Goal: Task Accomplishment & Management: Use online tool/utility

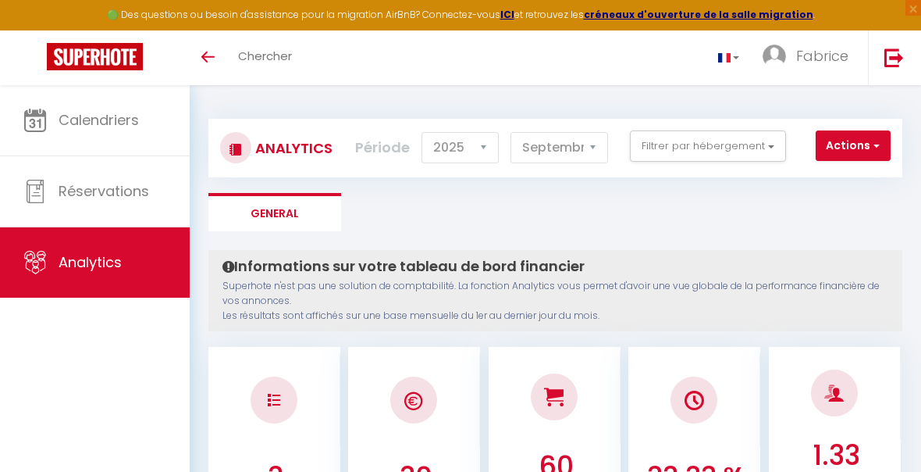
select select "2025"
select select "9"
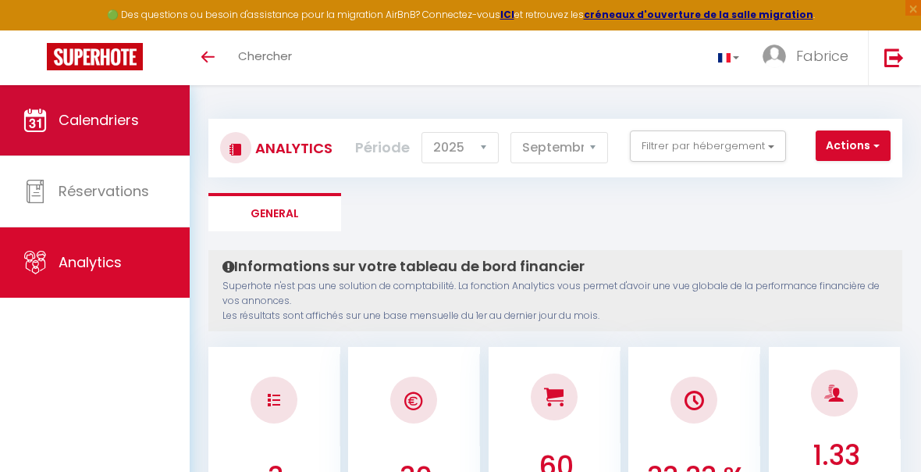
click at [112, 118] on span "Calendriers" at bounding box center [99, 120] width 80 height 20
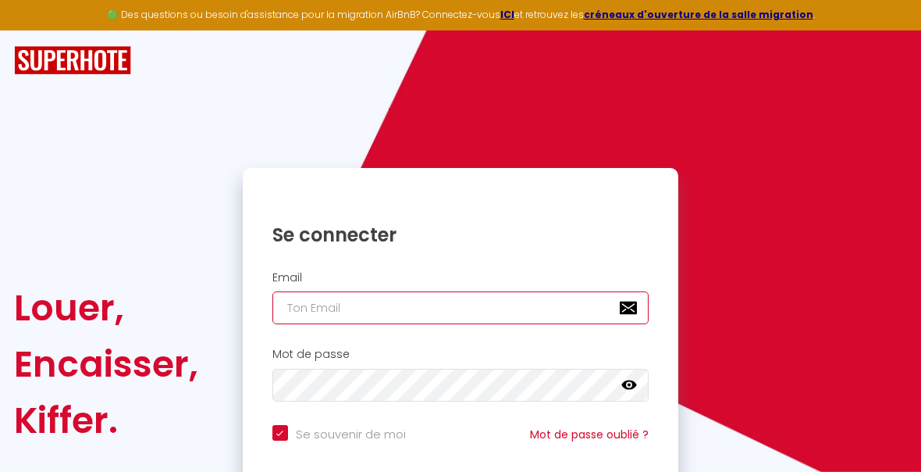
type input "[EMAIL_ADDRESS][DOMAIN_NAME]"
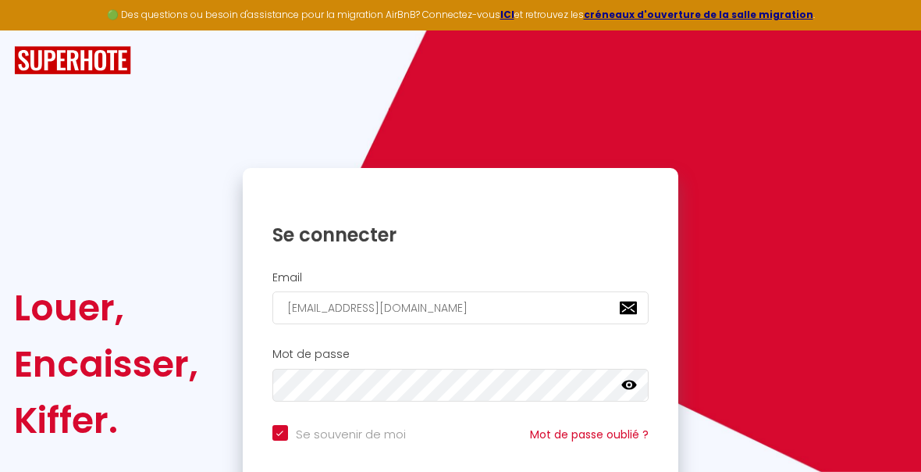
scroll to position [135, 0]
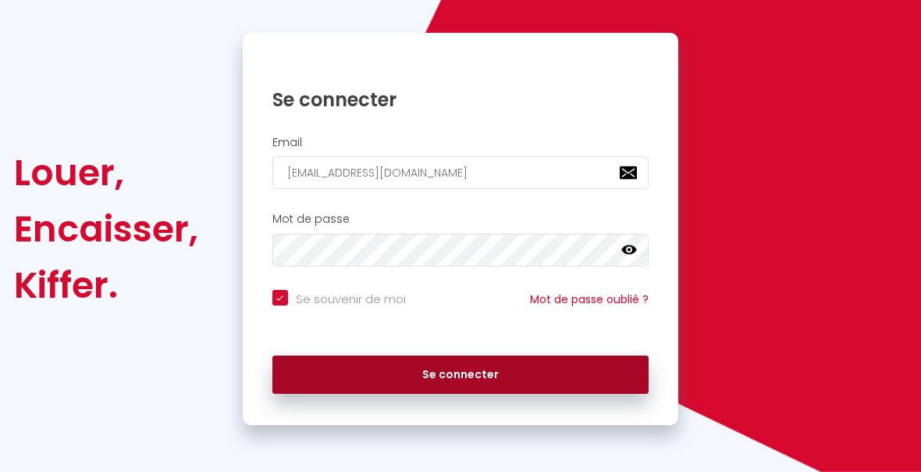
click at [473, 369] on button "Se connecter" at bounding box center [461, 374] width 377 height 39
checkbox input "true"
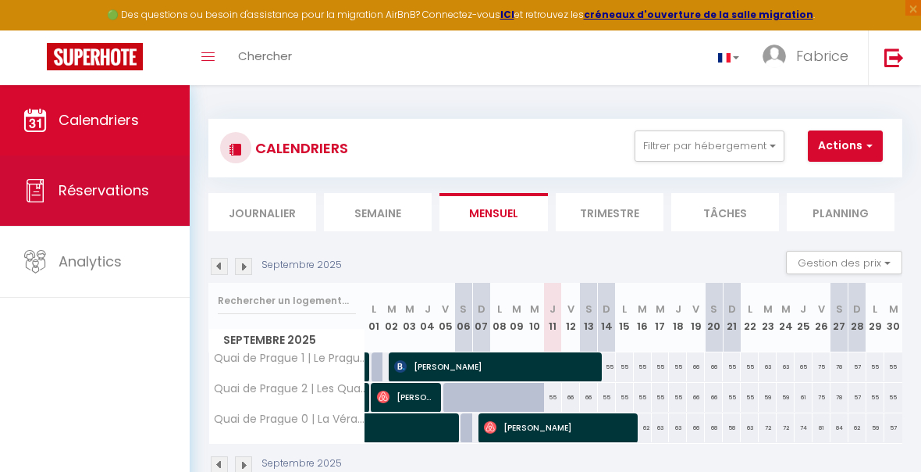
scroll to position [85, 0]
